Goal: Information Seeking & Learning: Learn about a topic

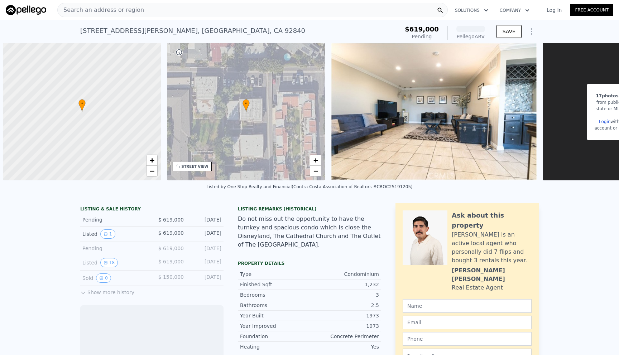
scroll to position [0, 3]
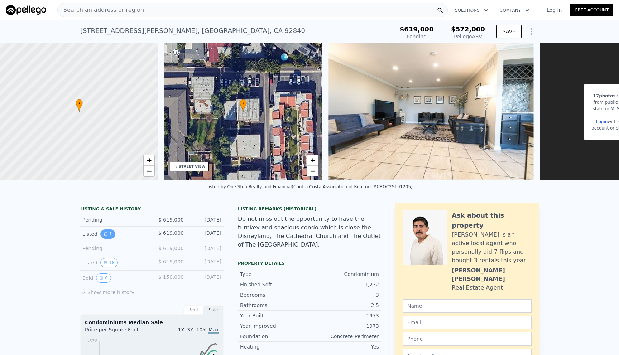
click at [107, 237] on button "1" at bounding box center [107, 234] width 15 height 9
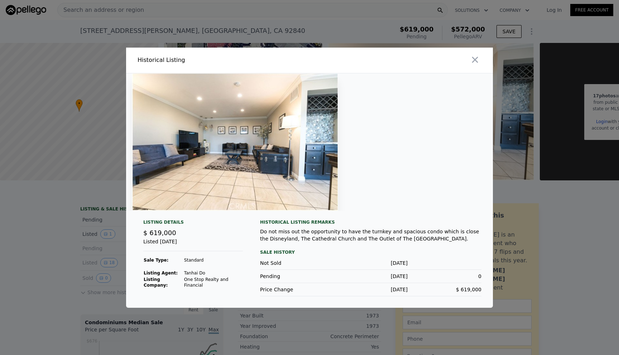
click at [43, 225] on div at bounding box center [309, 177] width 619 height 355
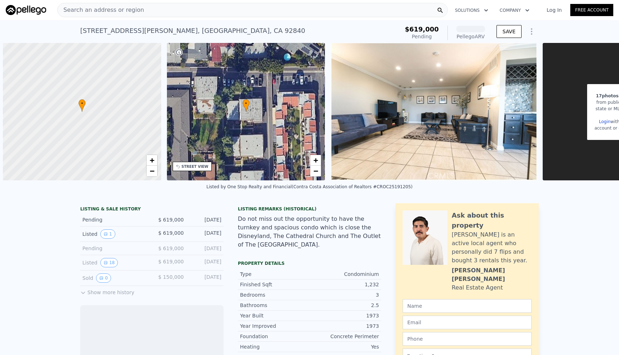
scroll to position [0, 3]
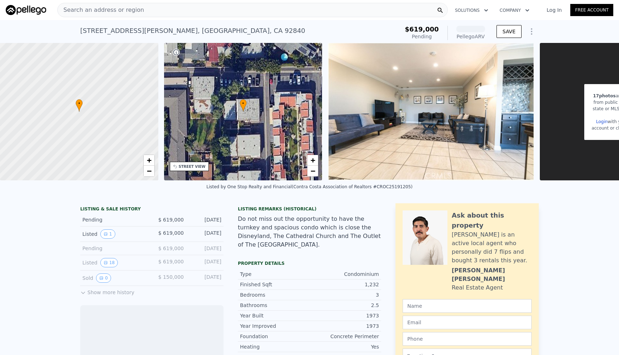
click at [192, 10] on div "Search an address or region" at bounding box center [252, 10] width 390 height 14
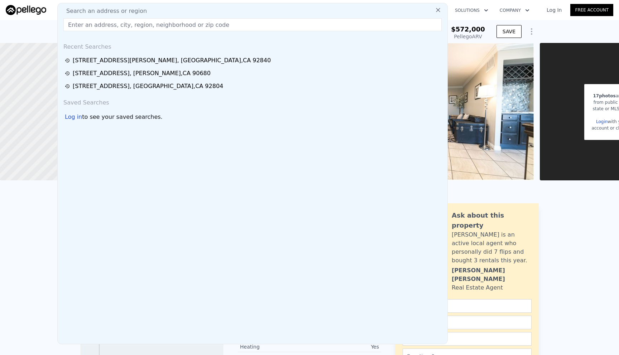
type input "[STREET_ADDRESS]"
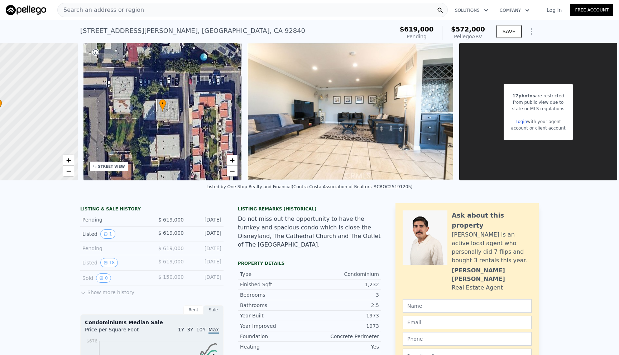
scroll to position [0, 85]
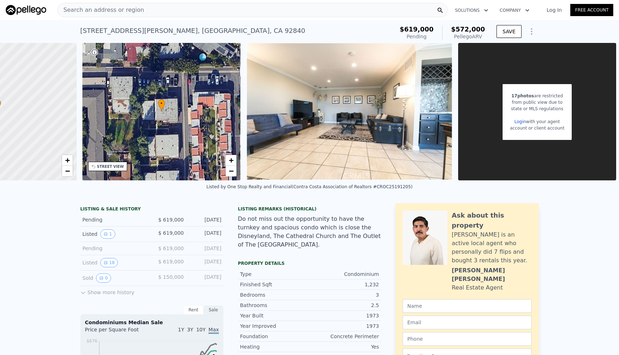
click at [396, 15] on div "Search an address or region" at bounding box center [252, 10] width 390 height 14
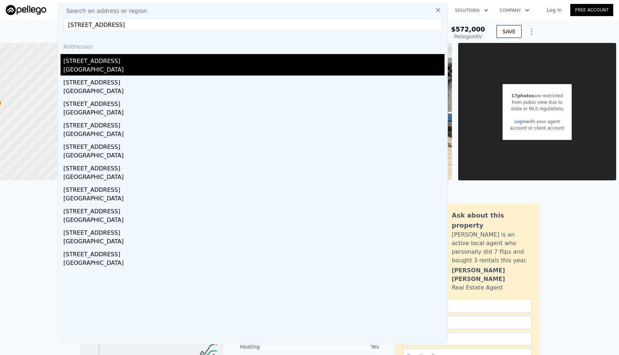
type input "[STREET_ADDRESS]"
click at [340, 65] on div "[STREET_ADDRESS]" at bounding box center [253, 59] width 381 height 11
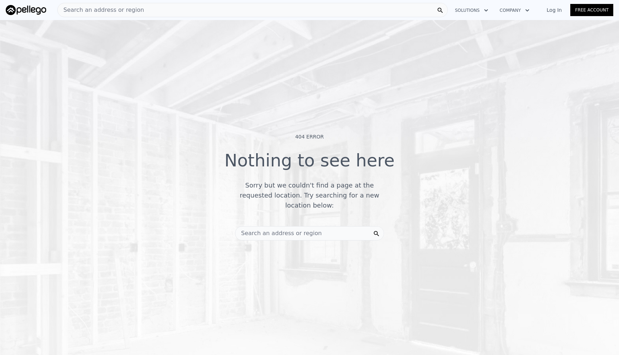
click at [131, 14] on div "Search an address or region" at bounding box center [101, 10] width 86 height 14
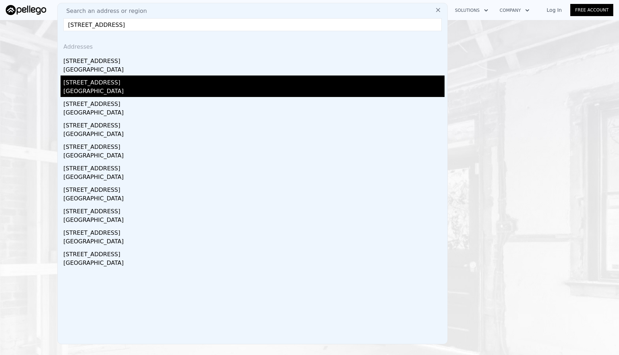
type input "[STREET_ADDRESS]"
click at [129, 78] on div "[STREET_ADDRESS]" at bounding box center [253, 81] width 381 height 11
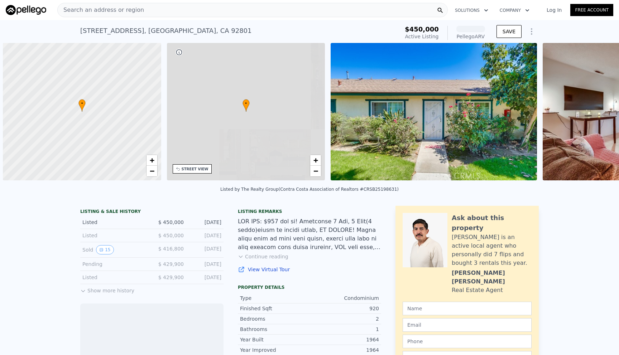
scroll to position [0, 3]
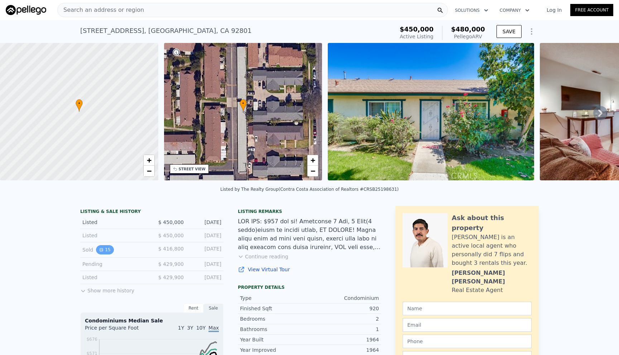
click at [106, 250] on button "15" at bounding box center [105, 249] width 18 height 9
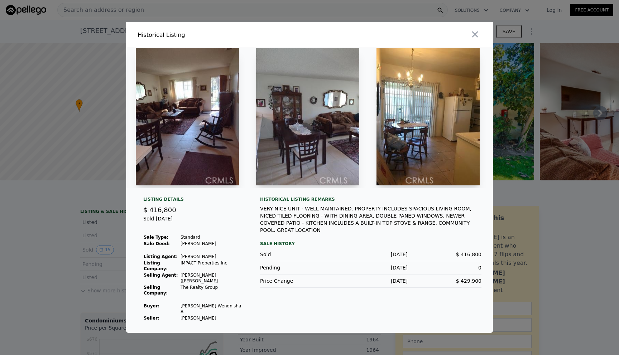
scroll to position [0, 0]
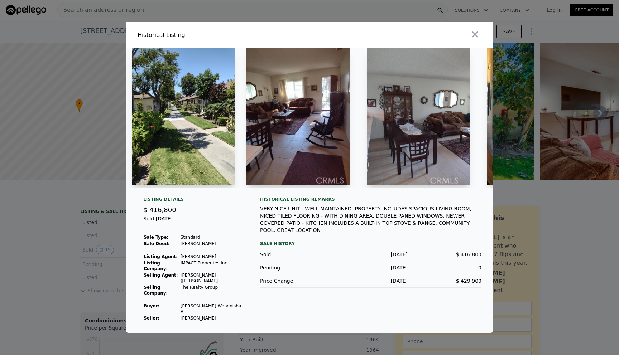
click at [186, 152] on img at bounding box center [183, 117] width 103 height 138
click at [303, 170] on img at bounding box center [297, 117] width 103 height 138
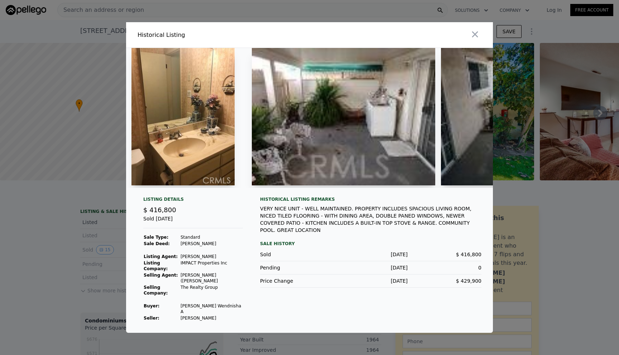
scroll to position [0, 1240]
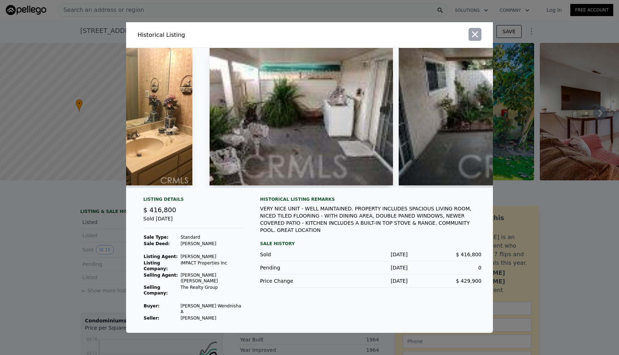
click at [478, 39] on icon "button" at bounding box center [475, 34] width 10 height 10
